Goal: Task Accomplishment & Management: Use online tool/utility

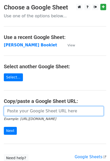
click at [27, 109] on input "url" at bounding box center [54, 111] width 100 height 10
paste input "https://docs.google.com/spreadsheets/d/1JReqGqfl4qiO8OnIcqLDLRSgvTN7V0fx1vknfbo…"
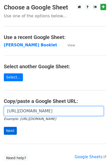
type input "https://docs.google.com/spreadsheets/d/1JReqGqfl4qiO8OnIcqLDLRSgvTN7V0fx1vknfbo…"
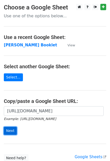
click at [6, 134] on input "Next" at bounding box center [10, 131] width 13 height 8
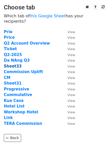
click at [11, 64] on strong "Sheet33" at bounding box center [13, 66] width 18 height 5
click at [9, 64] on strong "Sheet33" at bounding box center [13, 66] width 18 height 5
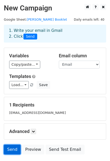
click at [11, 149] on link "Send" at bounding box center [12, 150] width 17 height 10
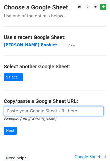
click at [28, 115] on input "url" at bounding box center [54, 111] width 100 height 10
paste input "https://docs.google.com/spreadsheets/d/1JReqGqfl4qiO8OnIcqLDLRSgvTN7V0fx1vknfbo…"
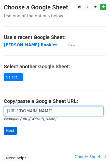
type input "https://docs.google.com/spreadsheets/d/1JReqGqfl4qiO8OnIcqLDLRSgvTN7V0fx1vknfbo…"
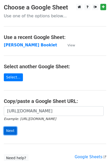
scroll to position [0, 0]
click at [7, 130] on input "Next" at bounding box center [10, 131] width 13 height 8
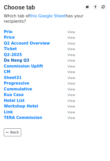
click at [10, 58] on strong "Da Nang Q3" at bounding box center [16, 60] width 25 height 5
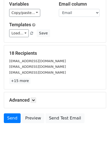
scroll to position [36, 0]
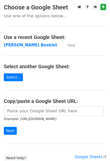
click at [34, 117] on small "Example: [URL][DOMAIN_NAME]" at bounding box center [30, 119] width 52 height 4
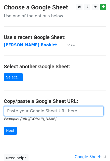
click at [33, 114] on input "url" at bounding box center [54, 111] width 100 height 10
click at [42, 108] on input "url" at bounding box center [54, 111] width 100 height 10
paste input "https://docs.google.com/spreadsheets/d/1JReqGqfl4qiO8OnIcqLDLRSgvTN7V0fx1vknfbo…"
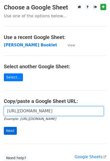
type input "https://docs.google.com/spreadsheets/d/1JReqGqfl4qiO8OnIcqLDLRSgvTN7V0fx1vknfbo…"
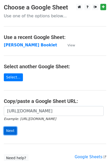
scroll to position [0, 0]
click at [11, 128] on input "Next" at bounding box center [10, 131] width 13 height 8
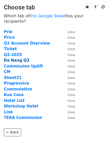
click at [13, 58] on strong "Da Nang Q3" at bounding box center [16, 60] width 25 height 5
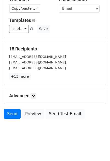
scroll to position [36, 0]
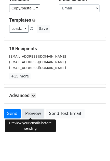
click at [25, 115] on link "Preview" at bounding box center [33, 114] width 22 height 10
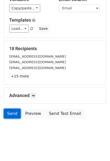
click at [12, 113] on link "Send" at bounding box center [12, 114] width 17 height 10
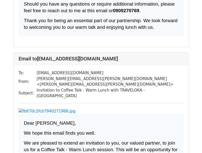
scroll to position [1044, 0]
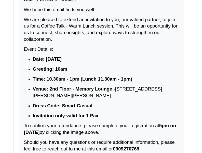
scroll to position [1503, 0]
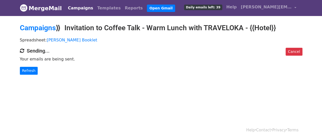
drag, startPoint x: 0, startPoint y: 76, endPoint x: 4, endPoint y: 70, distance: 6.6
click at [0, 76] on body "MergeMail Campaigns Templates Reports Open Gmail Daily emails left: 39 Help thi…" at bounding box center [161, 47] width 322 height 95
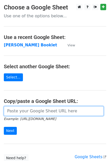
click at [19, 111] on input "url" at bounding box center [54, 111] width 100 height 10
click at [29, 113] on input "url" at bounding box center [54, 111] width 100 height 10
paste input "https://docs.google.com/spreadsheets/d/1JReqGqfl4qiO8OnIcqLDLRSgvTN7V0fx1vknfbo…"
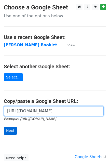
scroll to position [0, 141]
type input "https://docs.google.com/spreadsheets/d/1JReqGqfl4qiO8OnIcqLDLRSgvTN7V0fx1vknfbo…"
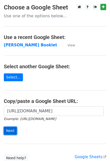
click at [8, 130] on input "Next" at bounding box center [10, 131] width 13 height 8
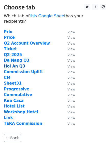
click at [16, 64] on strong "Hoi An Q3" at bounding box center [14, 66] width 21 height 5
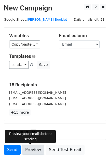
click at [34, 150] on link "Preview" at bounding box center [33, 150] width 22 height 10
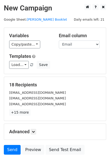
scroll to position [32, 0]
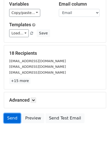
click at [13, 117] on link "Send" at bounding box center [12, 118] width 17 height 10
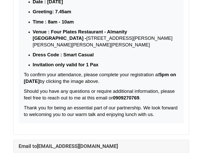
scroll to position [3433, 0]
